Goal: Information Seeking & Learning: Learn about a topic

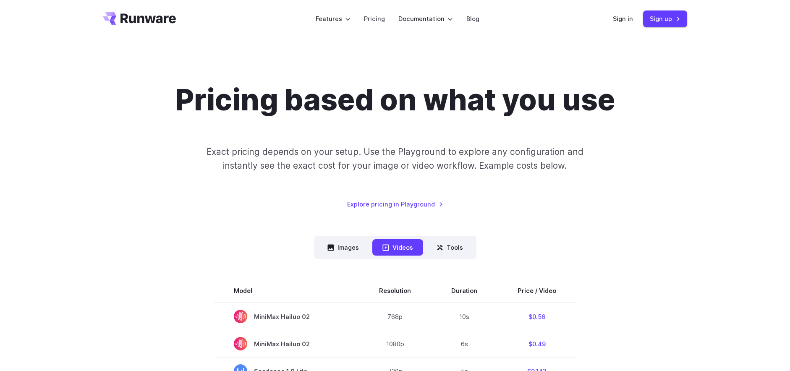
scroll to position [10, 0]
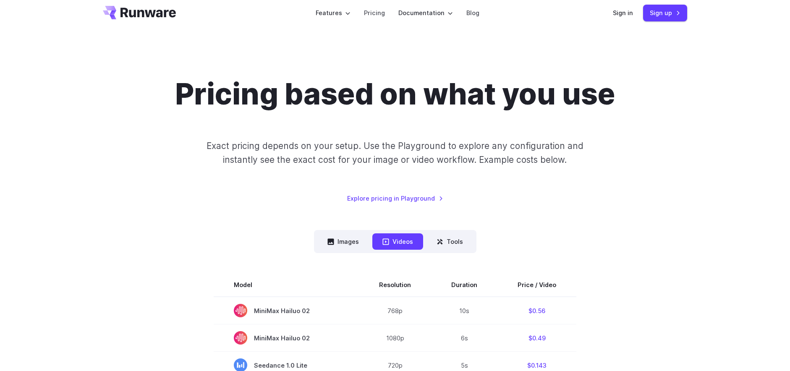
click at [343, 232] on nav "Images Videos Tools ****** ****** *****" at bounding box center [395, 241] width 163 height 23
click at [338, 234] on button "Images" at bounding box center [343, 241] width 52 height 16
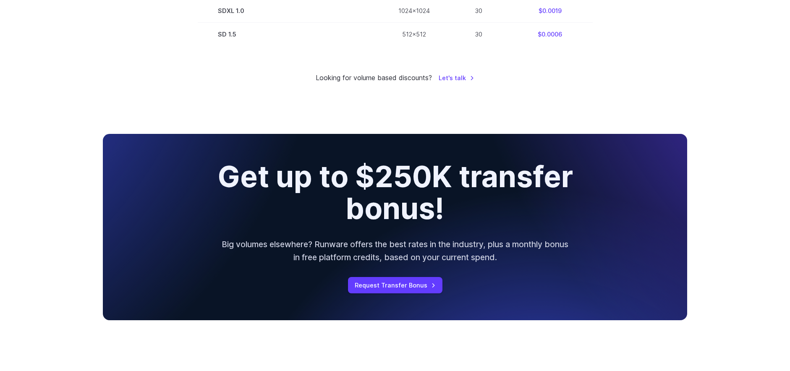
scroll to position [708, 0]
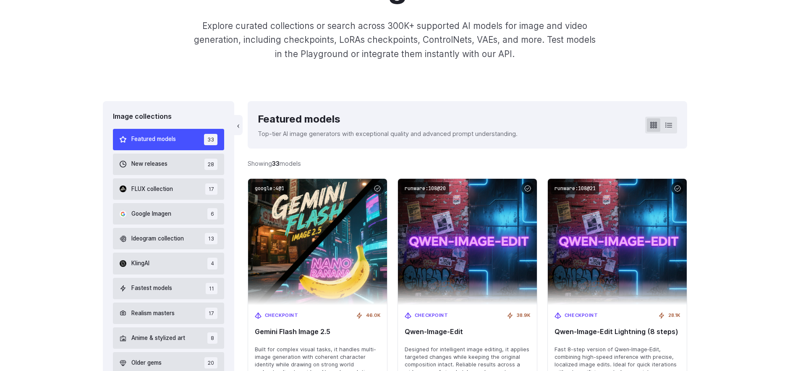
scroll to position [259, 0]
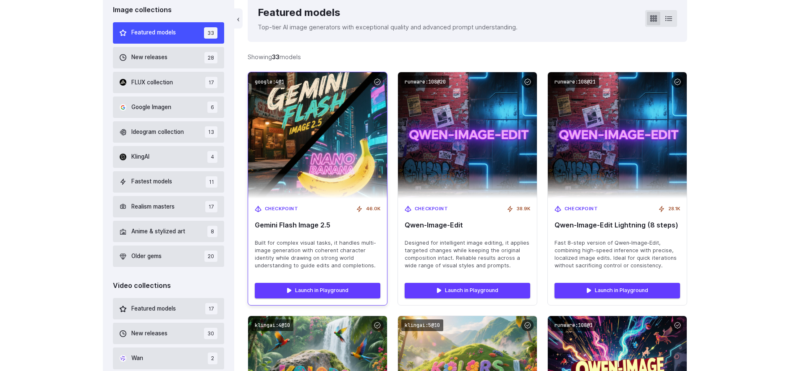
click at [322, 95] on img at bounding box center [317, 135] width 153 height 139
click at [294, 259] on span "Built for complex visual tasks, it handles multi-image generation with coherent…" at bounding box center [318, 254] width 126 height 30
click at [297, 287] on link "Launch in Playground" at bounding box center [318, 290] width 126 height 15
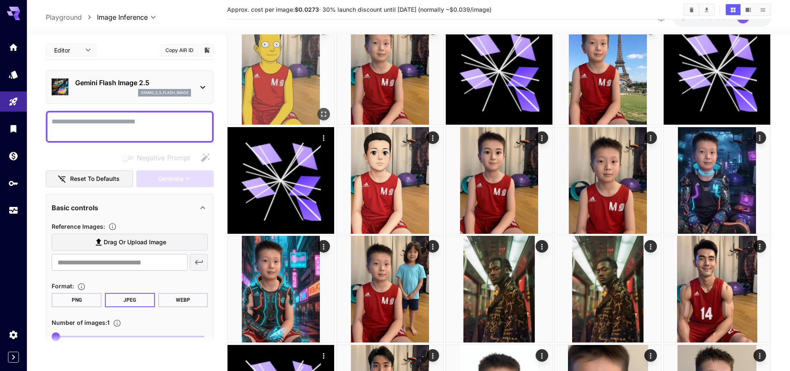
scroll to position [67, 0]
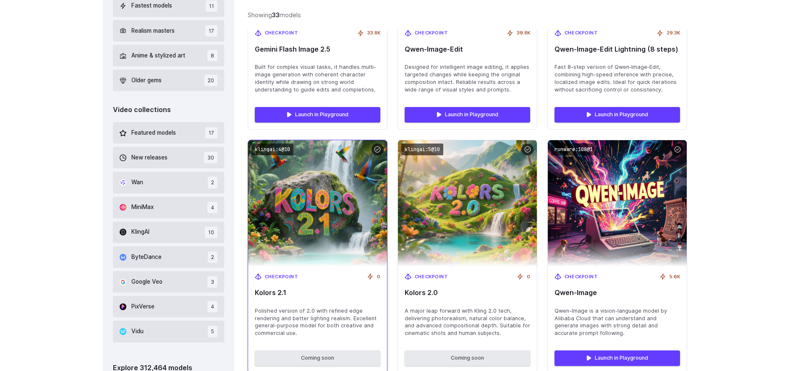
scroll to position [234, 0]
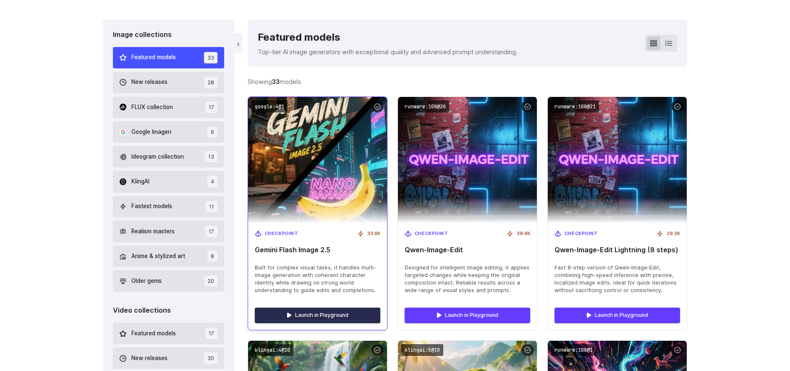
click at [307, 320] on link "Launch in Playground" at bounding box center [318, 315] width 126 height 15
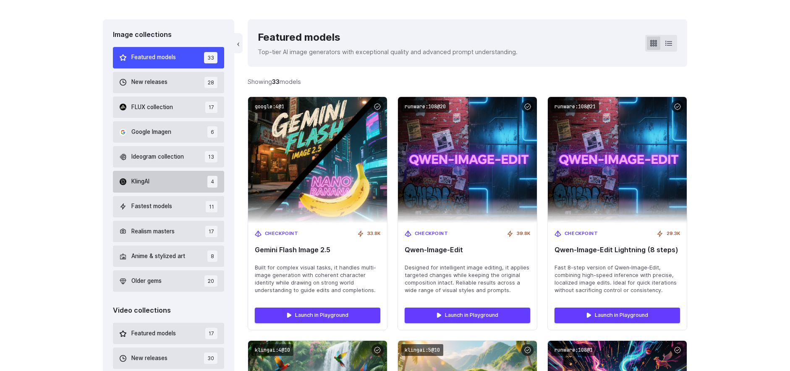
click at [140, 184] on span "KlingAI" at bounding box center [140, 181] width 18 height 9
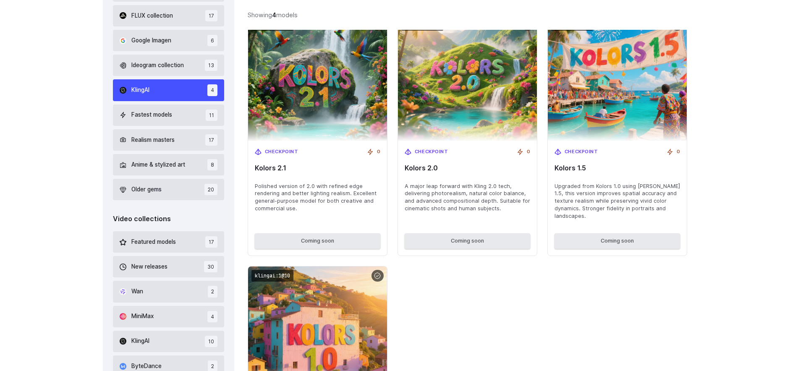
scroll to position [359, 0]
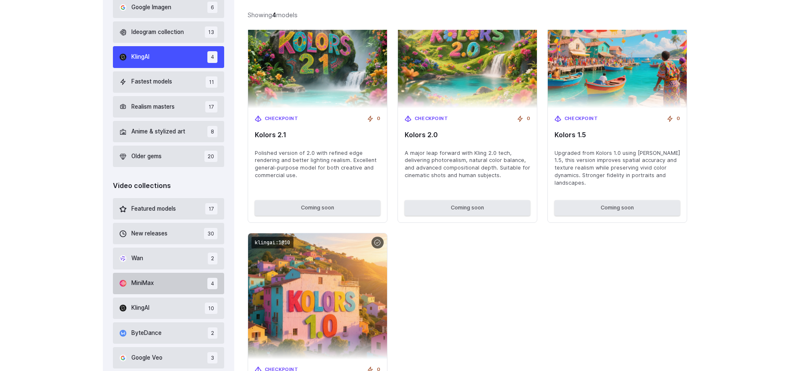
click at [151, 286] on span "MiniMax" at bounding box center [142, 283] width 22 height 9
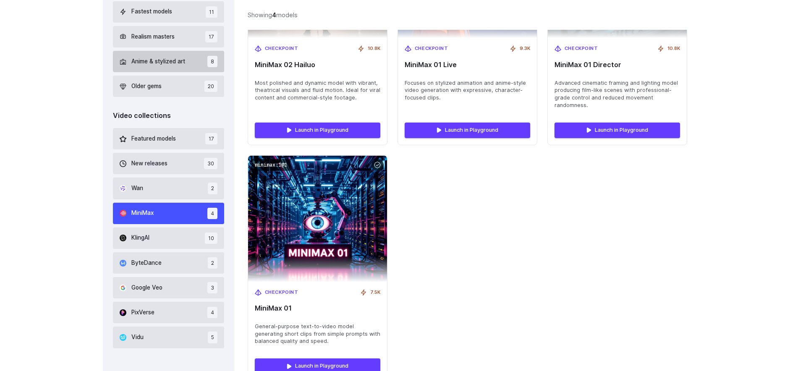
scroll to position [432, 0]
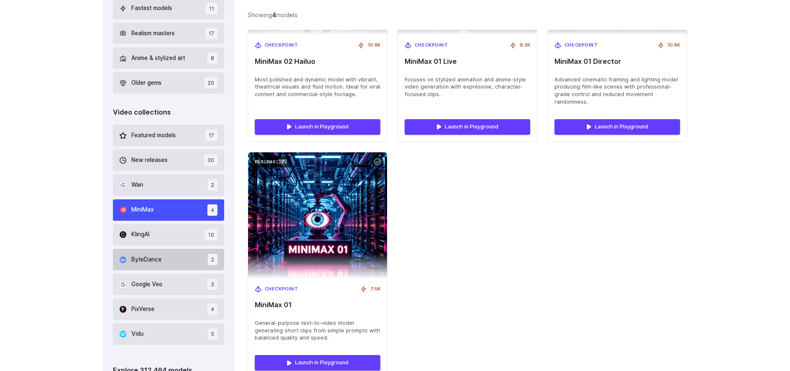
click at [142, 263] on span "ByteDance" at bounding box center [146, 259] width 30 height 9
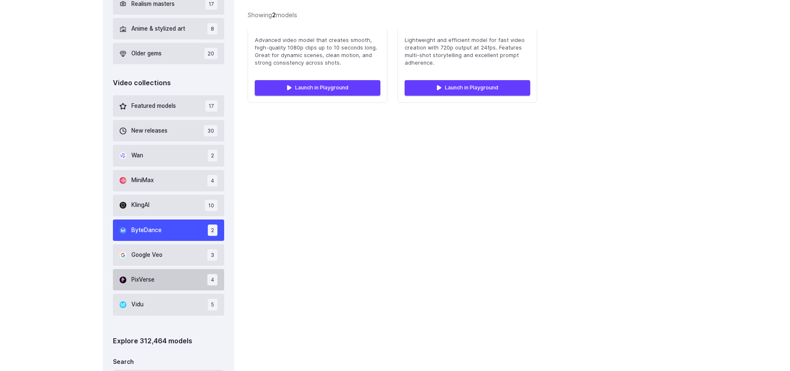
scroll to position [466, 0]
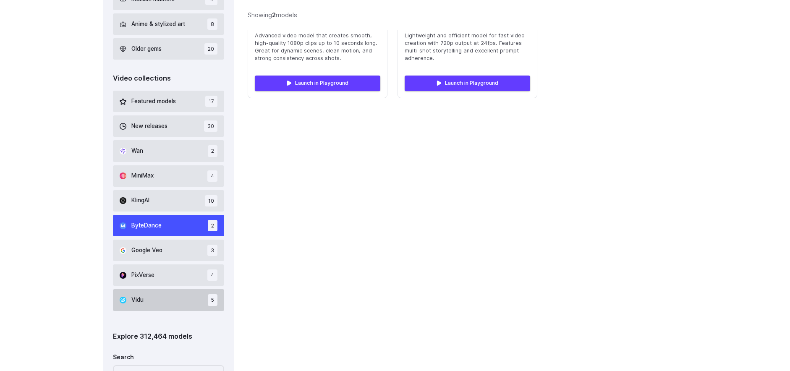
click at [149, 305] on button "Vidu 5" at bounding box center [168, 299] width 111 height 21
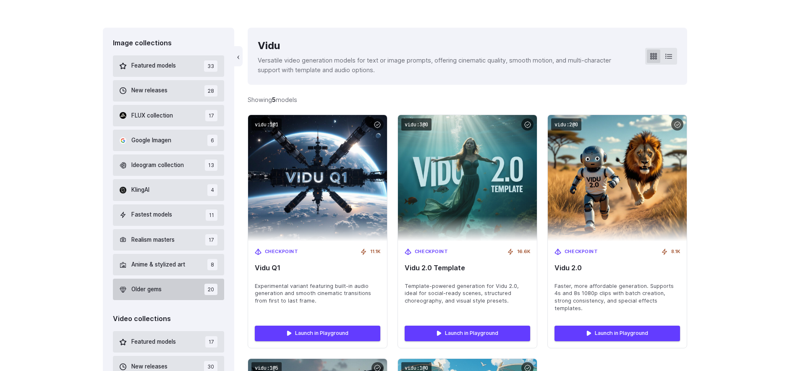
scroll to position [233, 0]
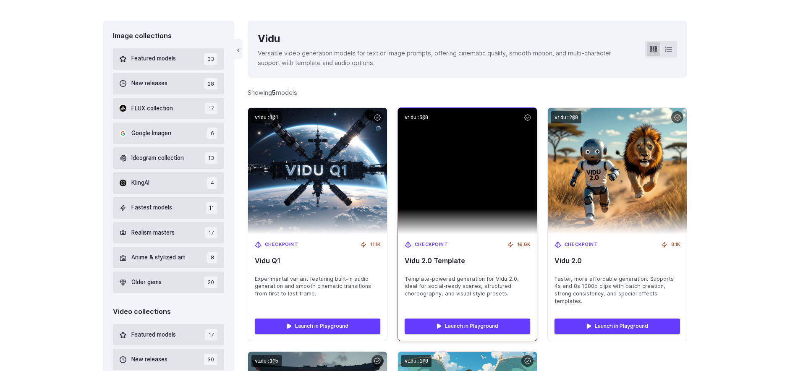
click at [470, 157] on img at bounding box center [467, 171] width 139 height 126
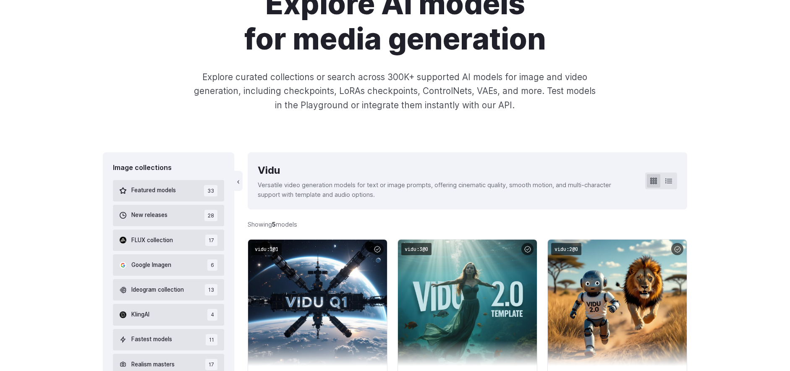
scroll to position [0, 0]
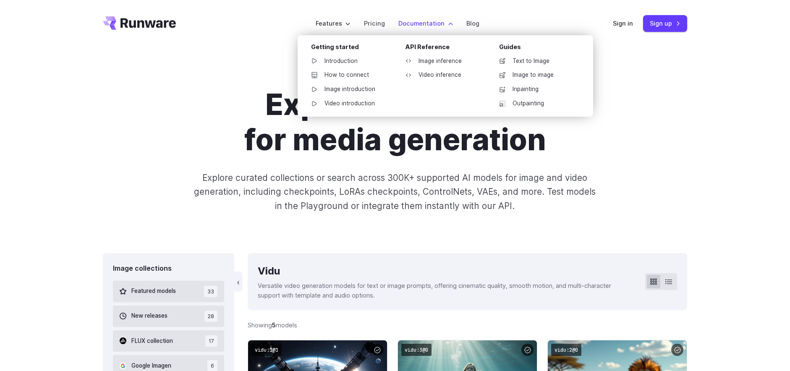
click at [421, 26] on label "Documentation" at bounding box center [425, 23] width 55 height 10
click at [425, 60] on link "Image inference" at bounding box center [441, 61] width 87 height 13
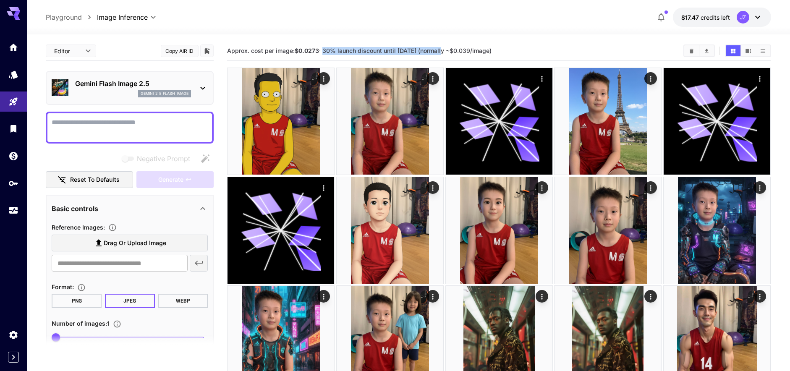
drag, startPoint x: 324, startPoint y: 50, endPoint x: 442, endPoint y: 50, distance: 118.4
click at [442, 50] on span "Approx. cost per image: $0.0273 · 30% launch discount until [DATE] (normally ~$…" at bounding box center [359, 50] width 265 height 7
drag, startPoint x: 482, startPoint y: 50, endPoint x: 470, endPoint y: 52, distance: 12.4
click at [492, 52] on span "Approx. cost per image: $0.0273 · 30% launch discount until 15th september (nor…" at bounding box center [359, 50] width 265 height 7
drag, startPoint x: 325, startPoint y: 50, endPoint x: 351, endPoint y: 50, distance: 25.6
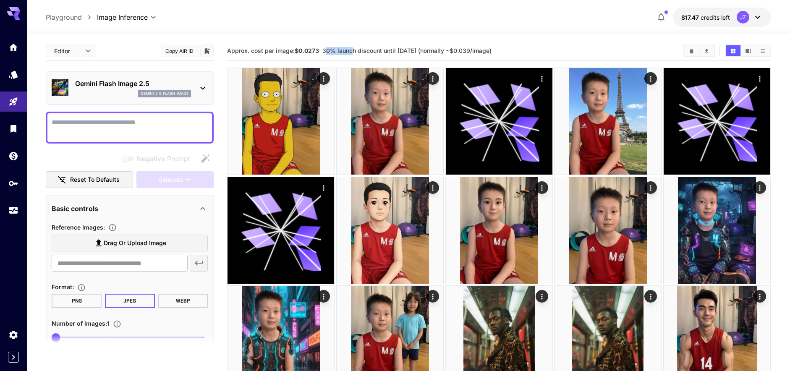
click at [351, 50] on span "Approx. cost per image: $0.0273 · 30% launch discount until 15th september (nor…" at bounding box center [359, 50] width 265 height 7
click at [356, 51] on span "Approx. cost per image: $0.0273 · 30% launch discount until 15th september (nor…" at bounding box center [359, 50] width 265 height 7
drag, startPoint x: 334, startPoint y: 49, endPoint x: 521, endPoint y: 51, distance: 186.9
click at [519, 51] on section "Approx. cost per image: $0.0273 · 30% launch discount until 15th september (nor…" at bounding box center [452, 51] width 450 height 8
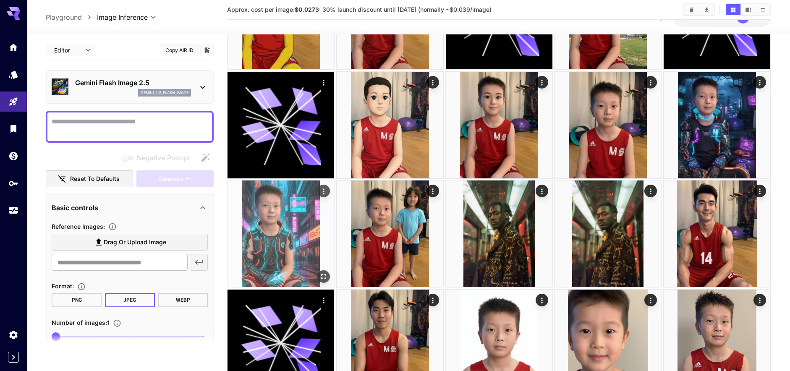
scroll to position [111, 0]
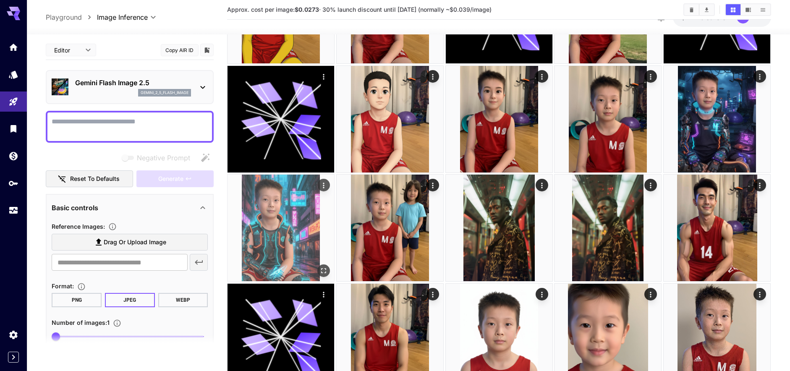
click at [277, 194] on img at bounding box center [281, 228] width 107 height 107
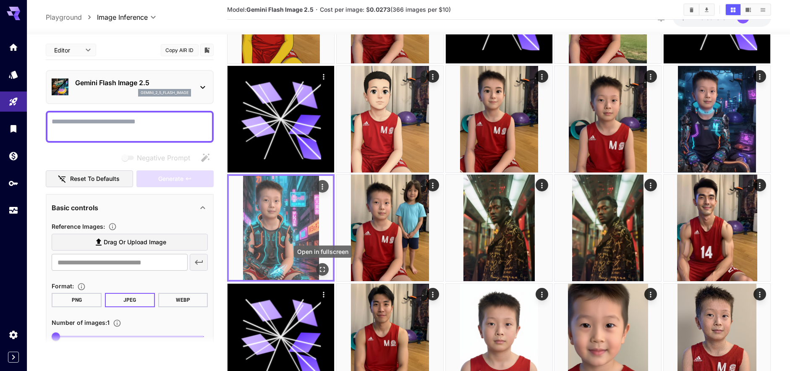
click at [323, 267] on icon "Open in fullscreen" at bounding box center [323, 270] width 8 height 8
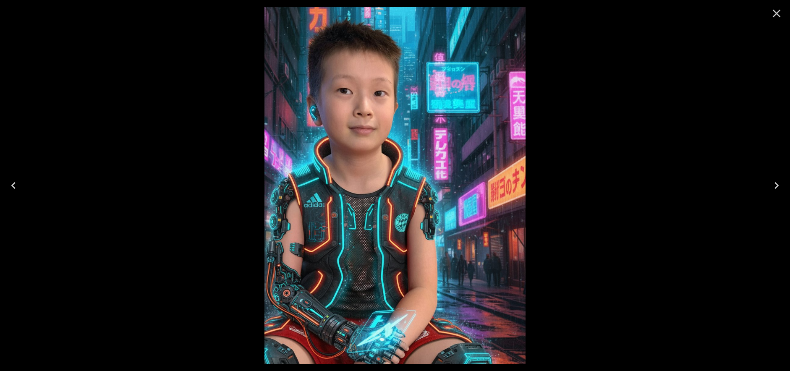
click at [778, 14] on icon "Close" at bounding box center [777, 14] width 8 height 8
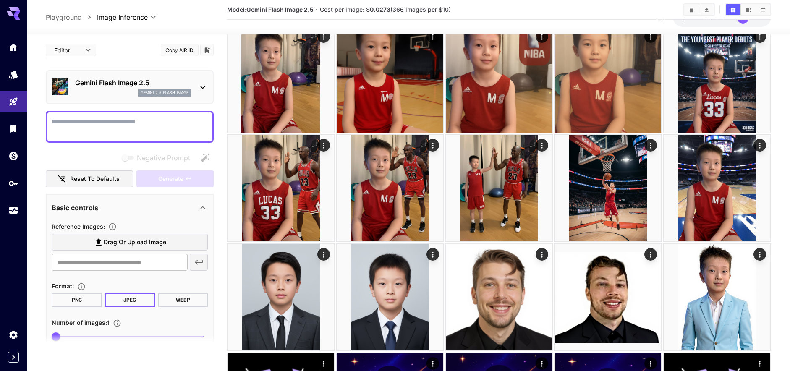
scroll to position [478, 0]
